Goal: Navigation & Orientation: Find specific page/section

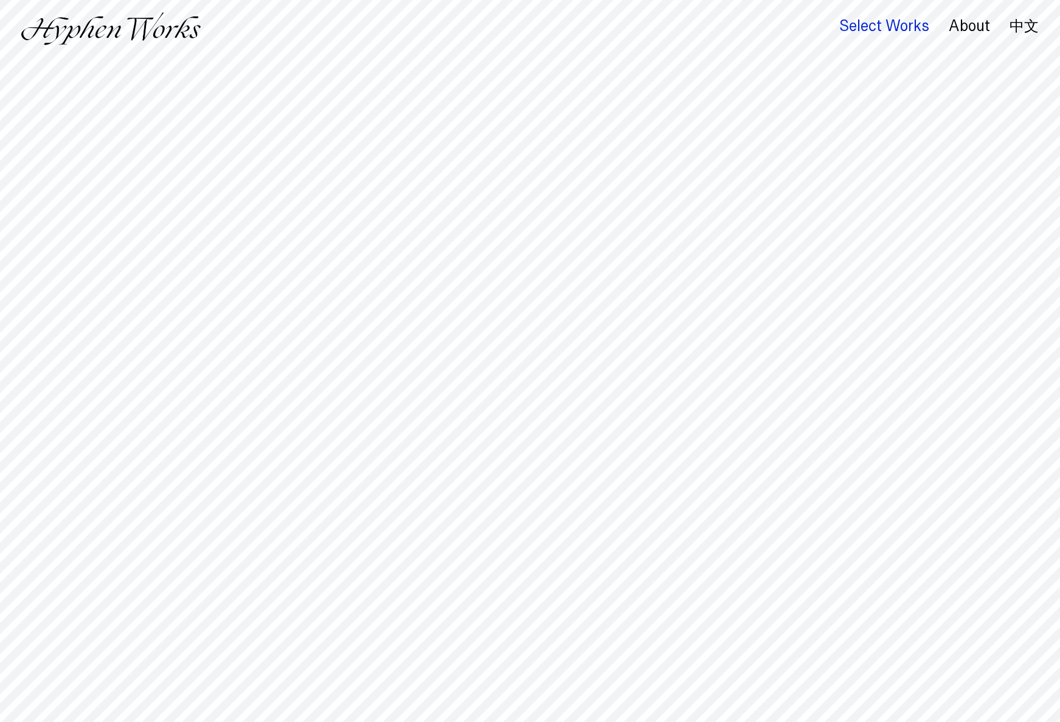
click at [899, 30] on div "Select Works" at bounding box center [885, 26] width 90 height 17
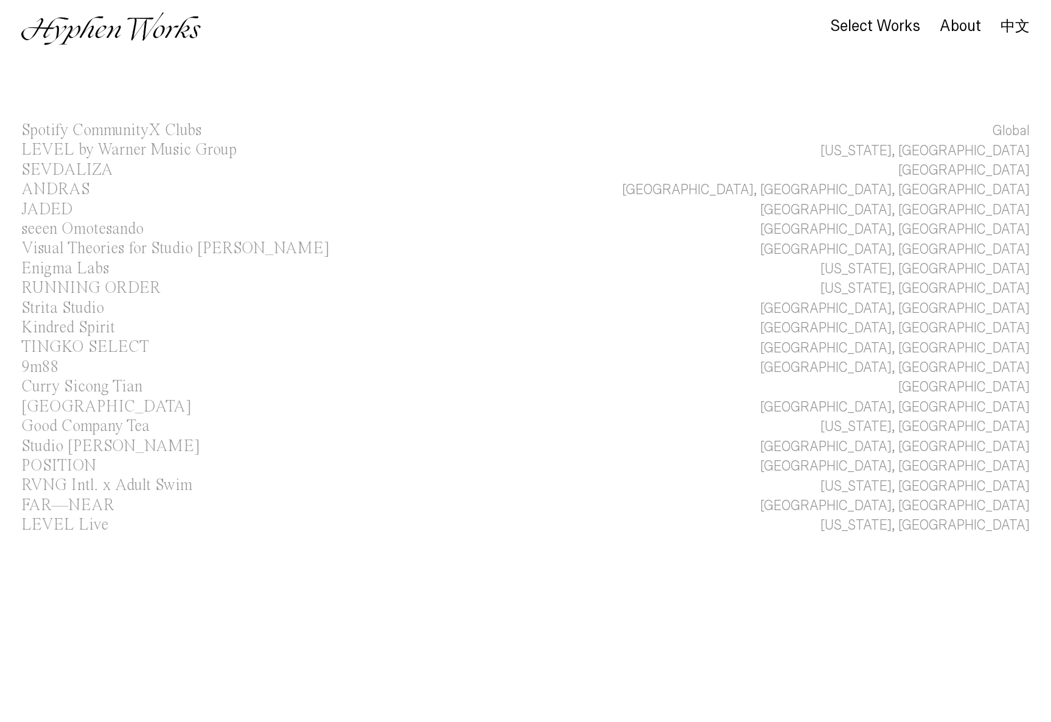
click at [963, 35] on div "About" at bounding box center [950, 32] width 61 height 26
click at [966, 30] on div "About" at bounding box center [960, 26] width 41 height 17
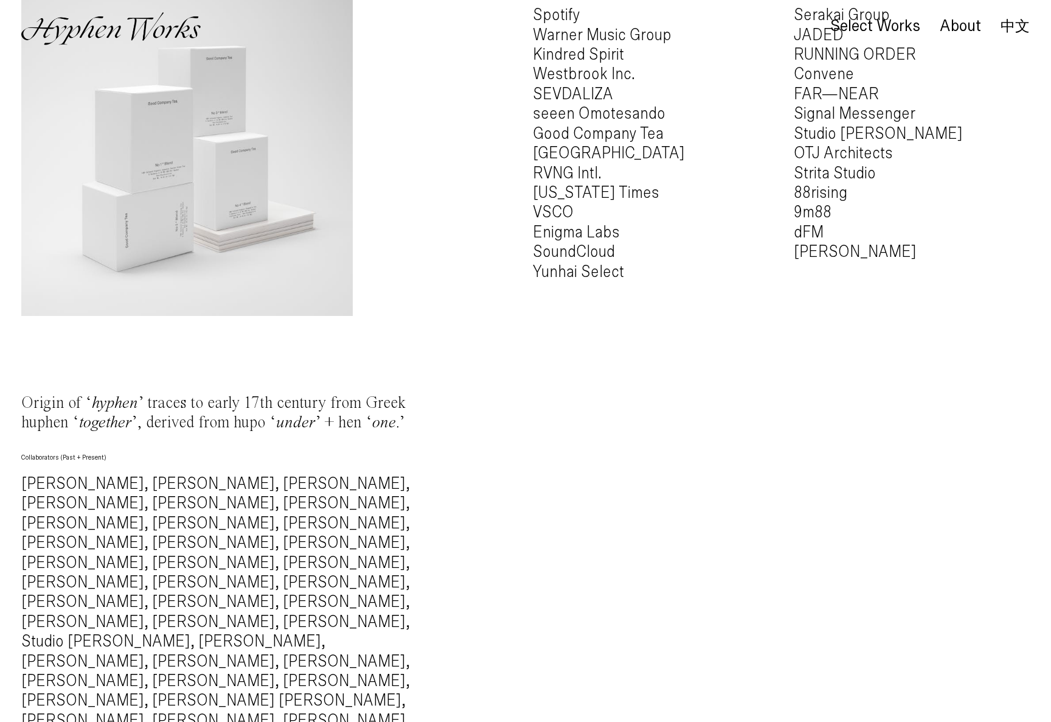
scroll to position [1000, 0]
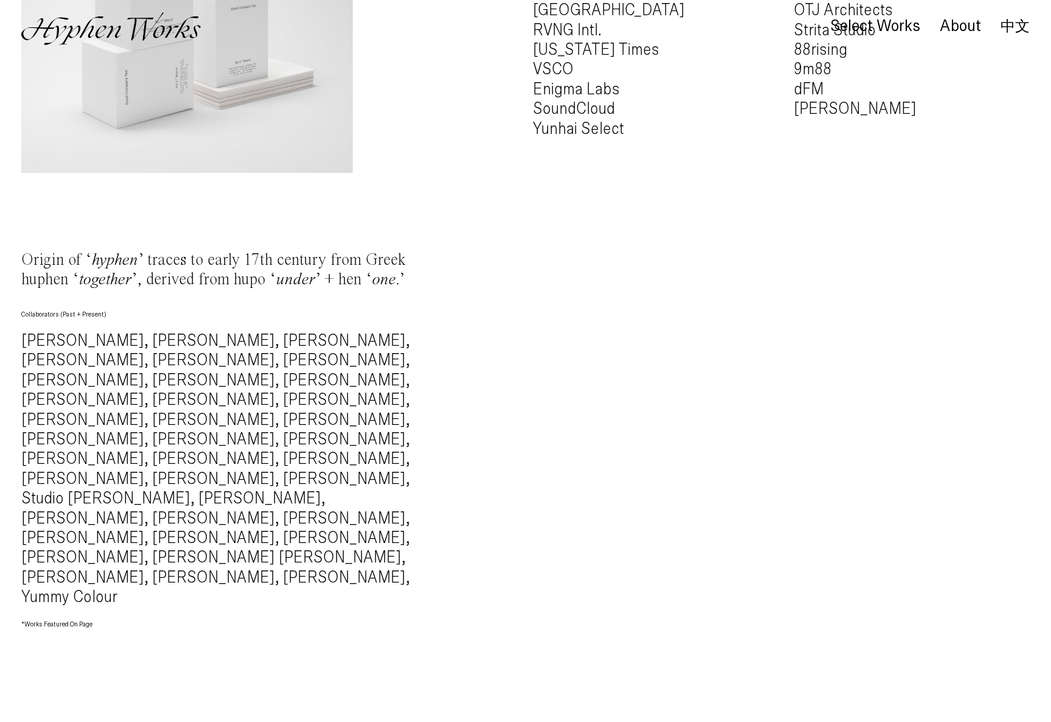
click at [73, 360] on h4 "Alec Battistoni, Mingru Xu, Nelly Simonian, Sixuan Tong, Lu Chieh, Kuan Lin, Ti…" at bounding box center [231, 469] width 420 height 276
click at [194, 454] on h4 "Alec Battistoni, Mingru Xu, Nelly Simonian, Sixuan Tong, Lu Chieh, Kuan Lin, Ti…" at bounding box center [231, 469] width 420 height 276
click at [220, 486] on h4 "Alec Battistoni, Mingru Xu, Nelly Simonian, Sixuan Tong, Lu Chieh, Kuan Lin, Ti…" at bounding box center [231, 469] width 420 height 276
click at [288, 493] on h4 "Alec Battistoni, Mingru Xu, Nelly Simonian, Sixuan Tong, Lu Chieh, Kuan Lin, Ti…" at bounding box center [231, 469] width 420 height 276
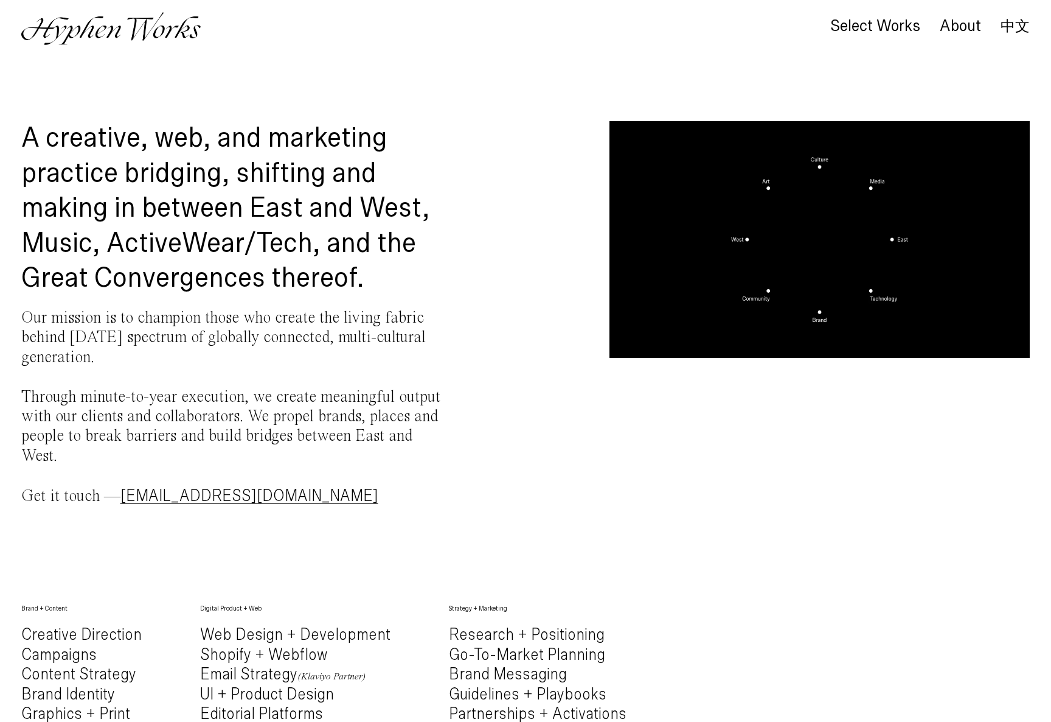
scroll to position [1, 0]
click at [111, 35] on img at bounding box center [110, 28] width 179 height 33
